Goal: Find specific page/section: Find specific page/section

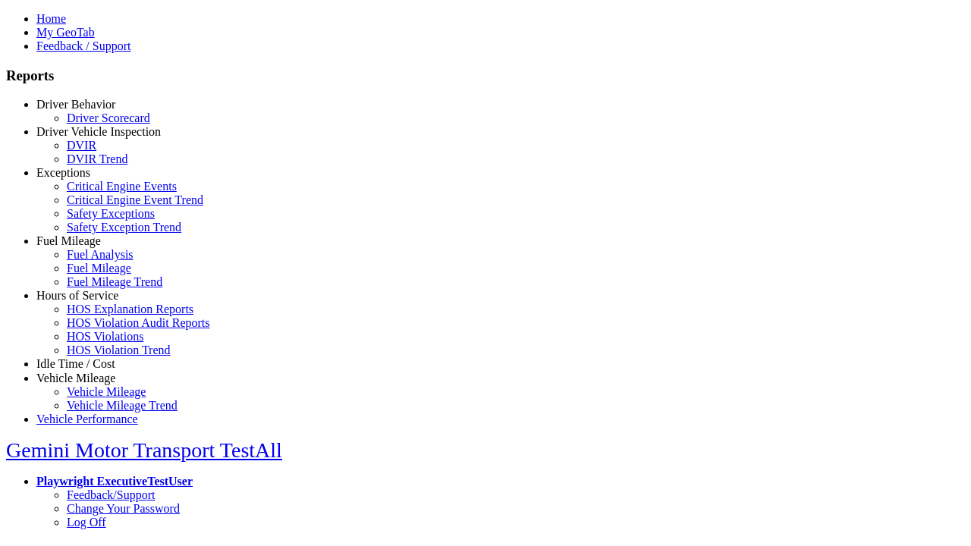
select select "**"
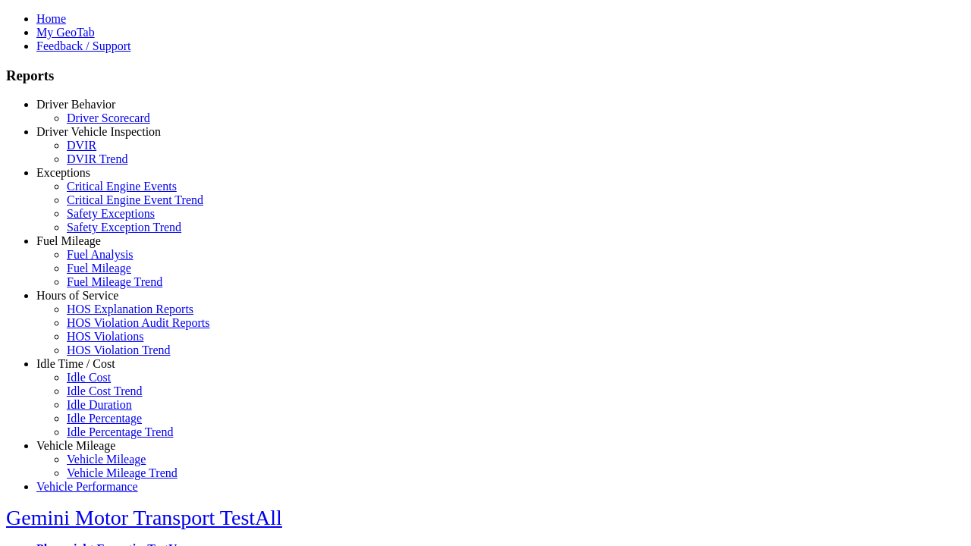
type input "**********"
